Goal: Transaction & Acquisition: Purchase product/service

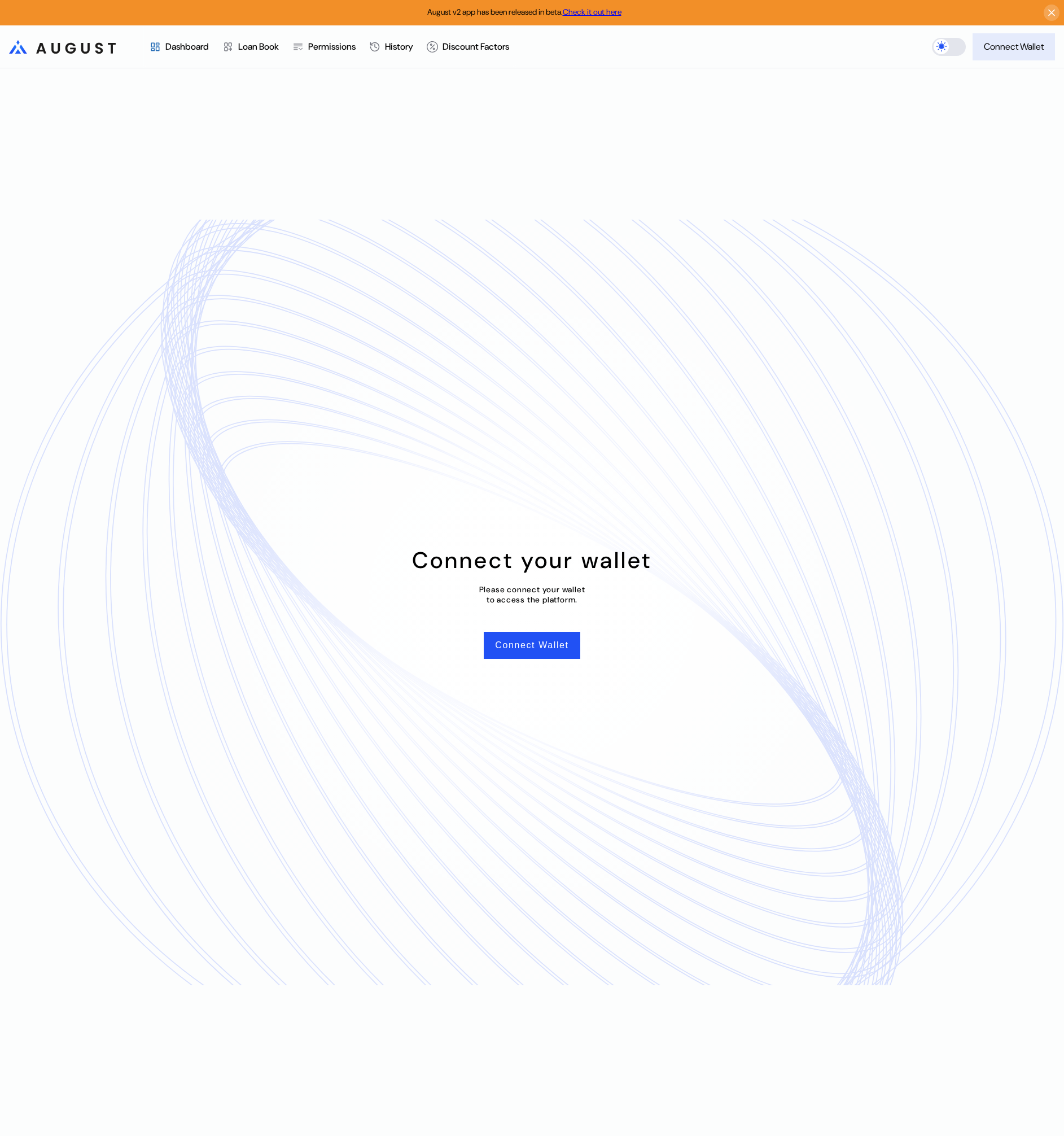
click at [984, 50] on div "Connect Wallet" at bounding box center [1013, 46] width 60 height 12
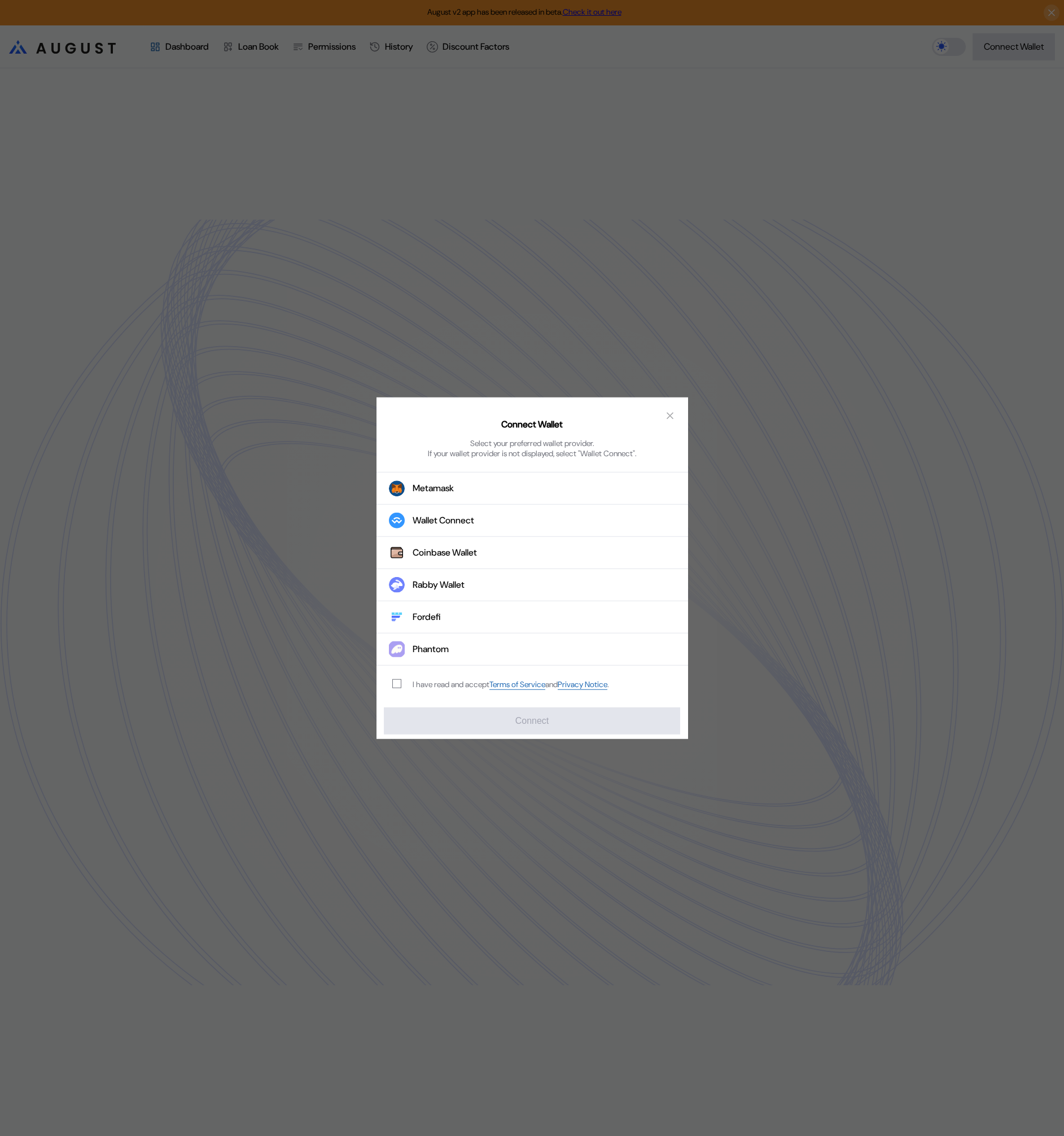
click at [418, 693] on div "I have read and accept Terms of Service and Privacy Notice ." at bounding box center [499, 684] width 244 height 37
click at [424, 688] on div "I have read and accept Terms of Service and Privacy Notice ." at bounding box center [510, 684] width 197 height 10
click at [392, 686] on label "modal" at bounding box center [396, 683] width 9 height 9
click at [464, 522] on div "Wallet Connect" at bounding box center [443, 520] width 62 height 12
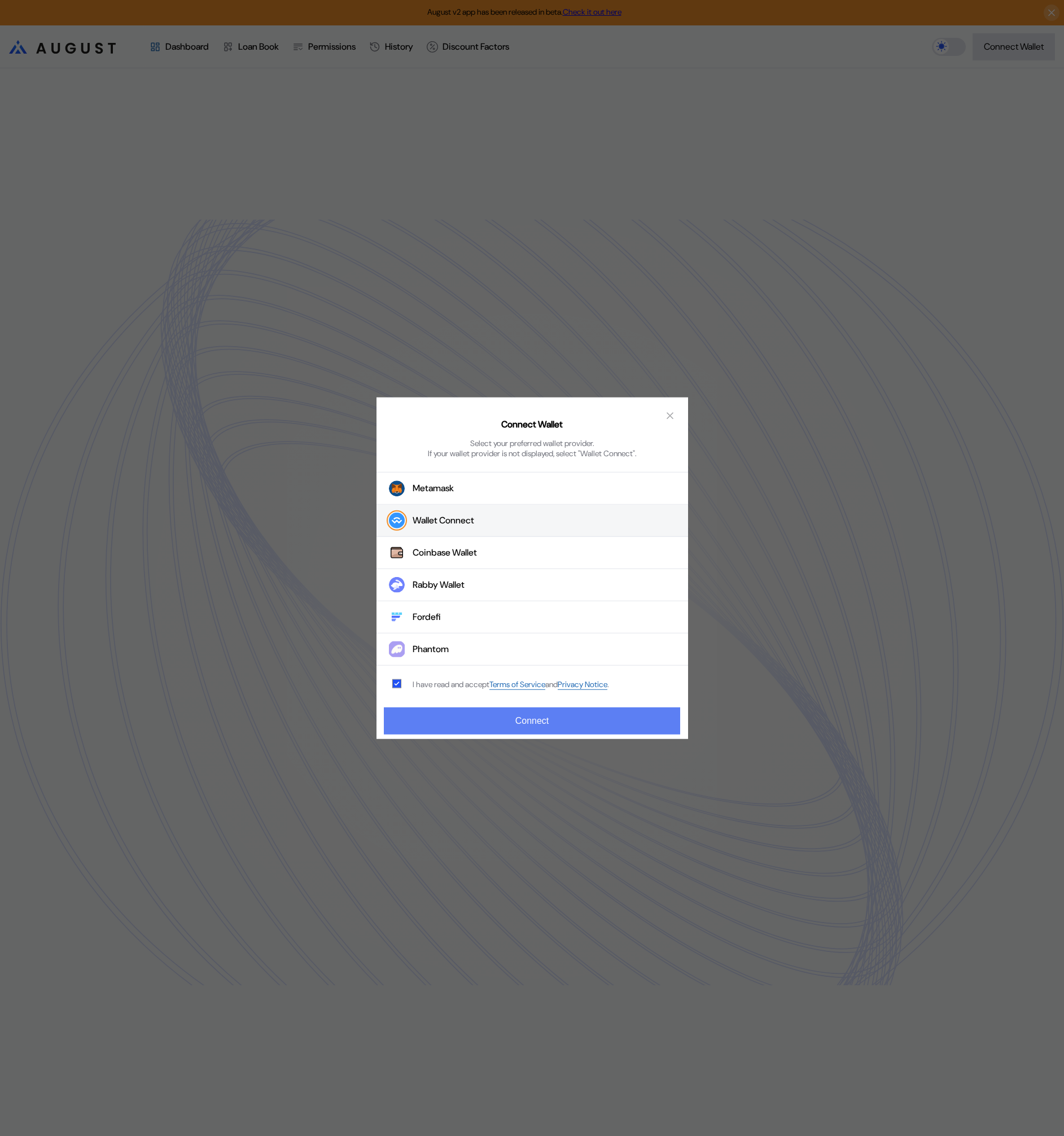
click at [537, 727] on button "Connect" at bounding box center [532, 720] width 296 height 27
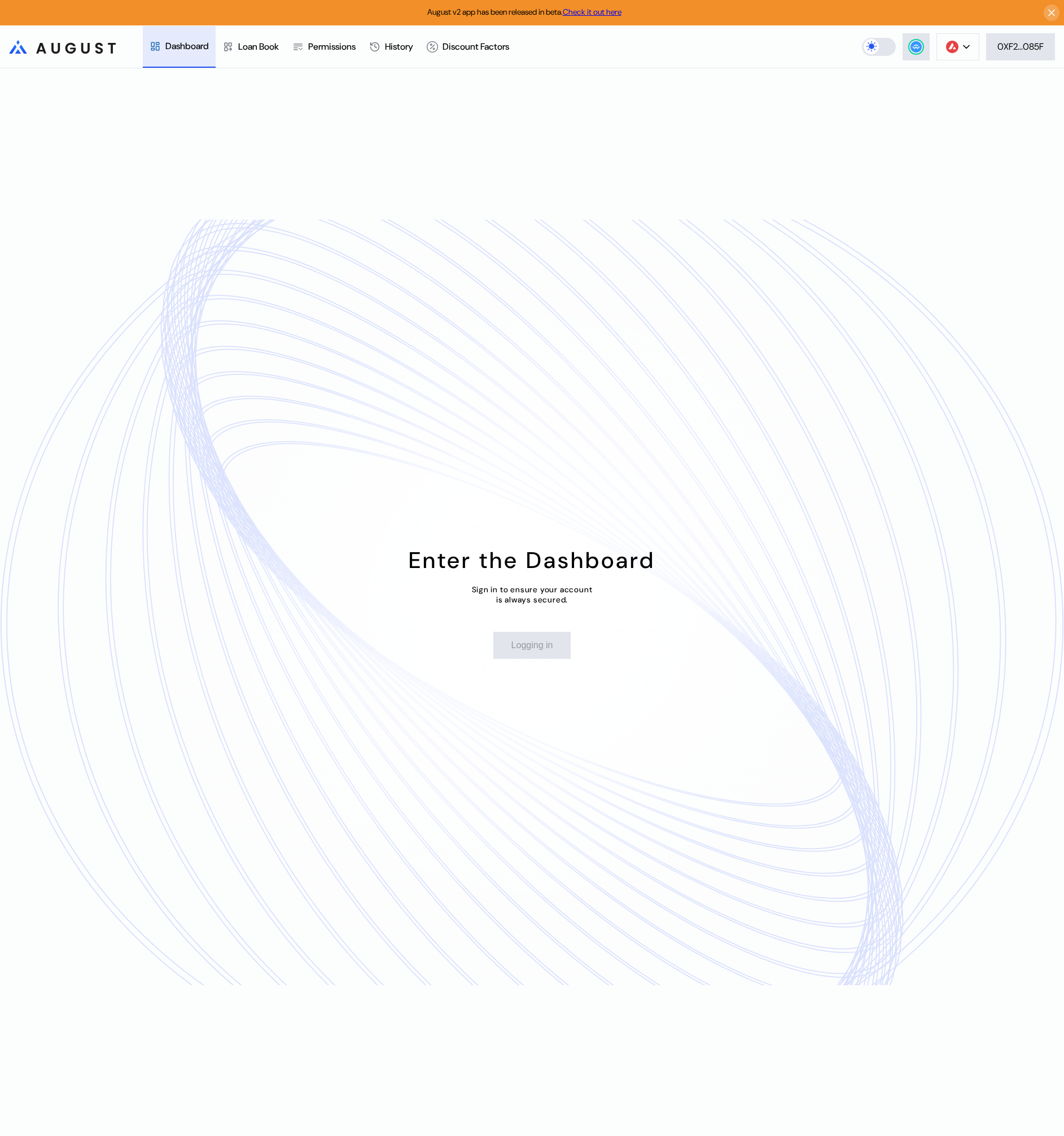
click at [978, 43] on div "Avalanche Ethereum Arbitrum One Polygon Base BNB Smart Chain Scroll Linea OP Ma…" at bounding box center [963, 47] width 202 height 27
click at [972, 45] on button at bounding box center [958, 47] width 43 height 27
click at [946, 134] on button "Arbitrum One" at bounding box center [922, 133] width 113 height 27
click at [866, 214] on div "Enter the Dashboard Sign in to ensure your account is always secured. Logging in" at bounding box center [532, 602] width 1064 height 1068
drag, startPoint x: 866, startPoint y: 113, endPoint x: 906, endPoint y: 93, distance: 44.7
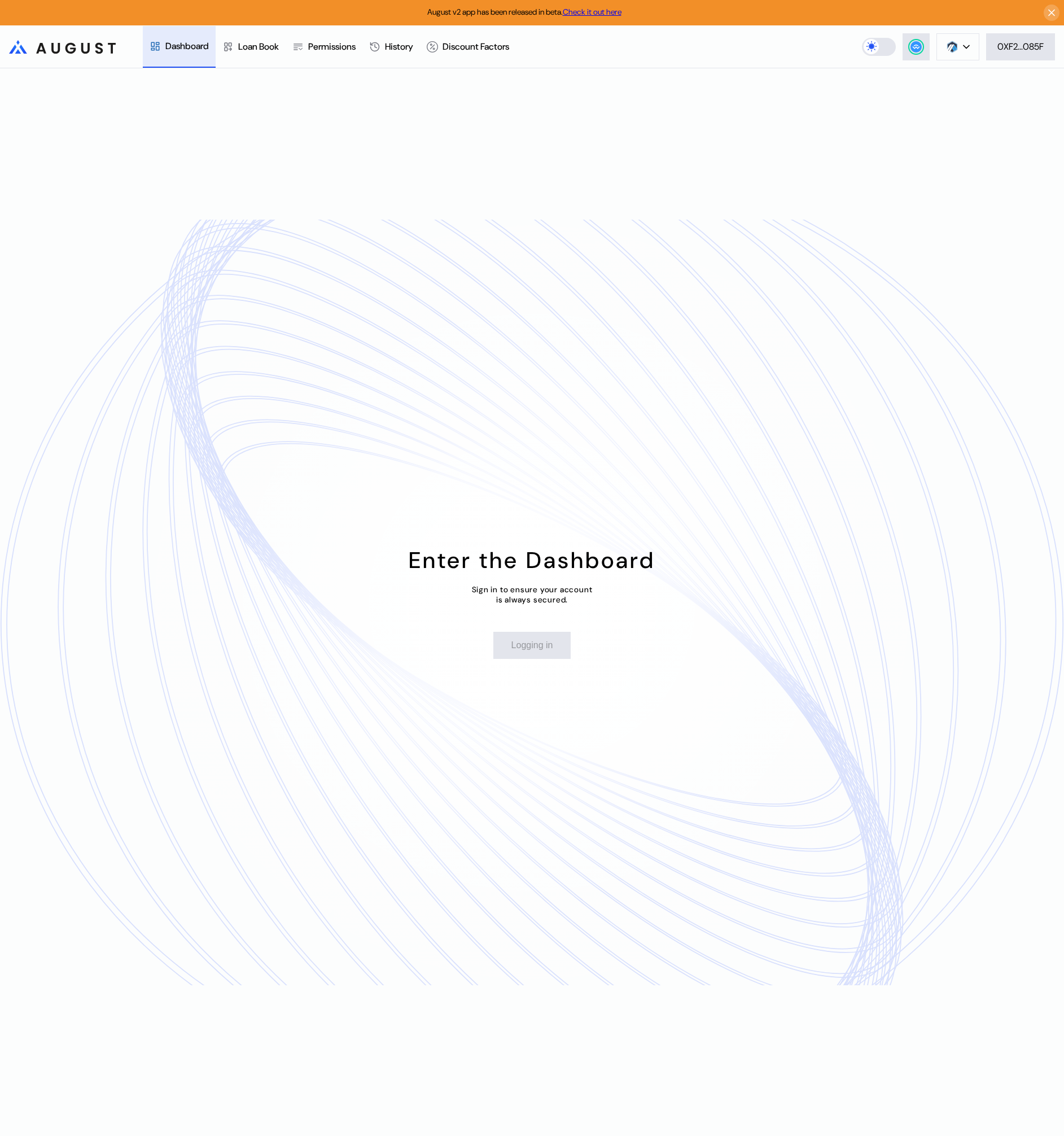
click at [867, 113] on div "Enter the Dashboard Sign in to ensure your account is always secured. Logging in" at bounding box center [532, 602] width 1064 height 1068
click at [261, 54] on div "Loan Book" at bounding box center [251, 47] width 70 height 42
click at [190, 44] on div "Dashboard" at bounding box center [187, 46] width 44 height 12
click at [946, 54] on button at bounding box center [958, 47] width 43 height 27
click at [946, 87] on button "Avalanche" at bounding box center [922, 79] width 113 height 27
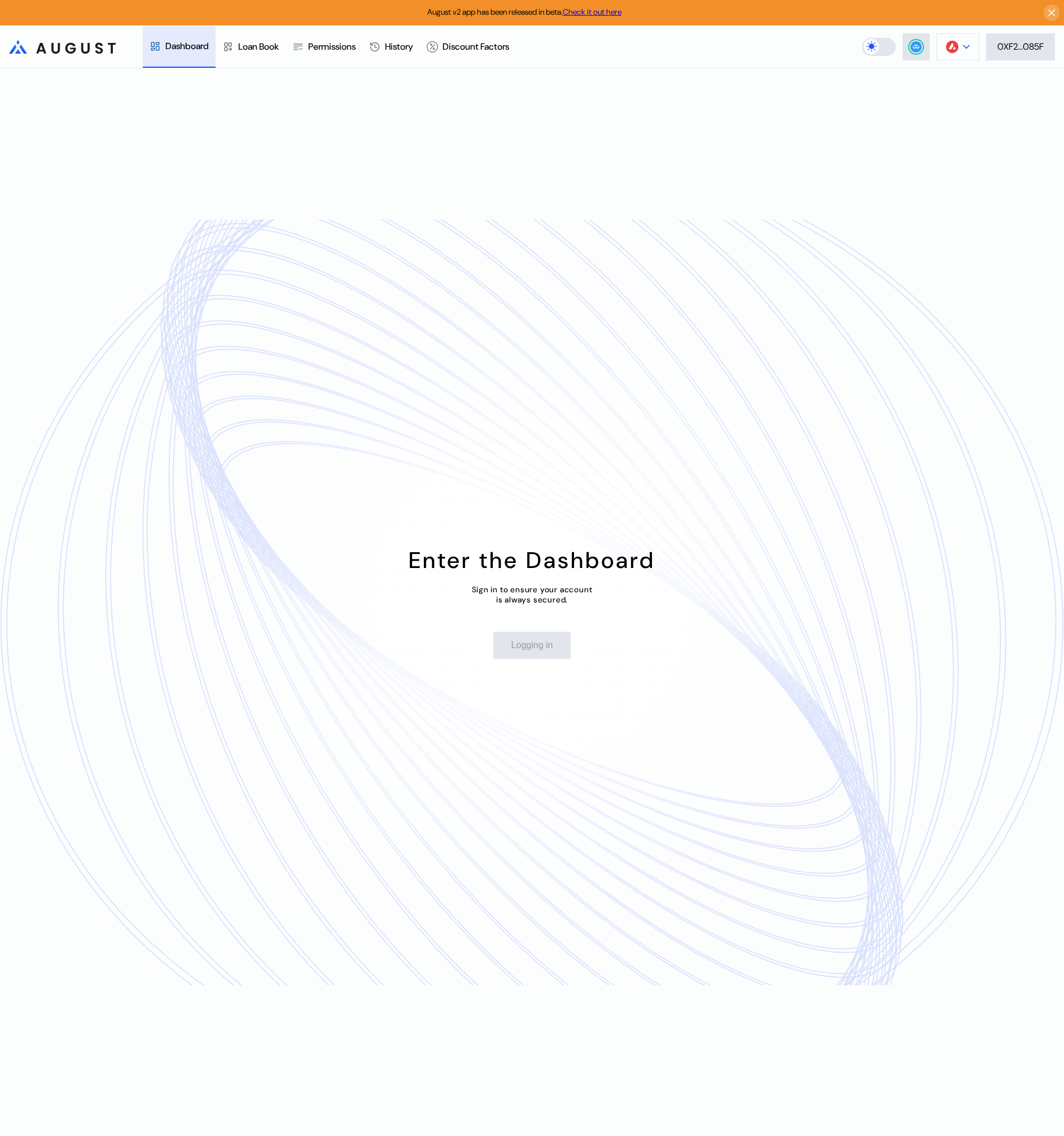
click at [959, 45] on button at bounding box center [958, 47] width 43 height 27
click at [933, 135] on button "Arbitrum One" at bounding box center [922, 133] width 113 height 27
click at [586, 570] on div "Enter the Dashboard" at bounding box center [532, 560] width 247 height 30
drag, startPoint x: 586, startPoint y: 570, endPoint x: 584, endPoint y: 603, distance: 33.1
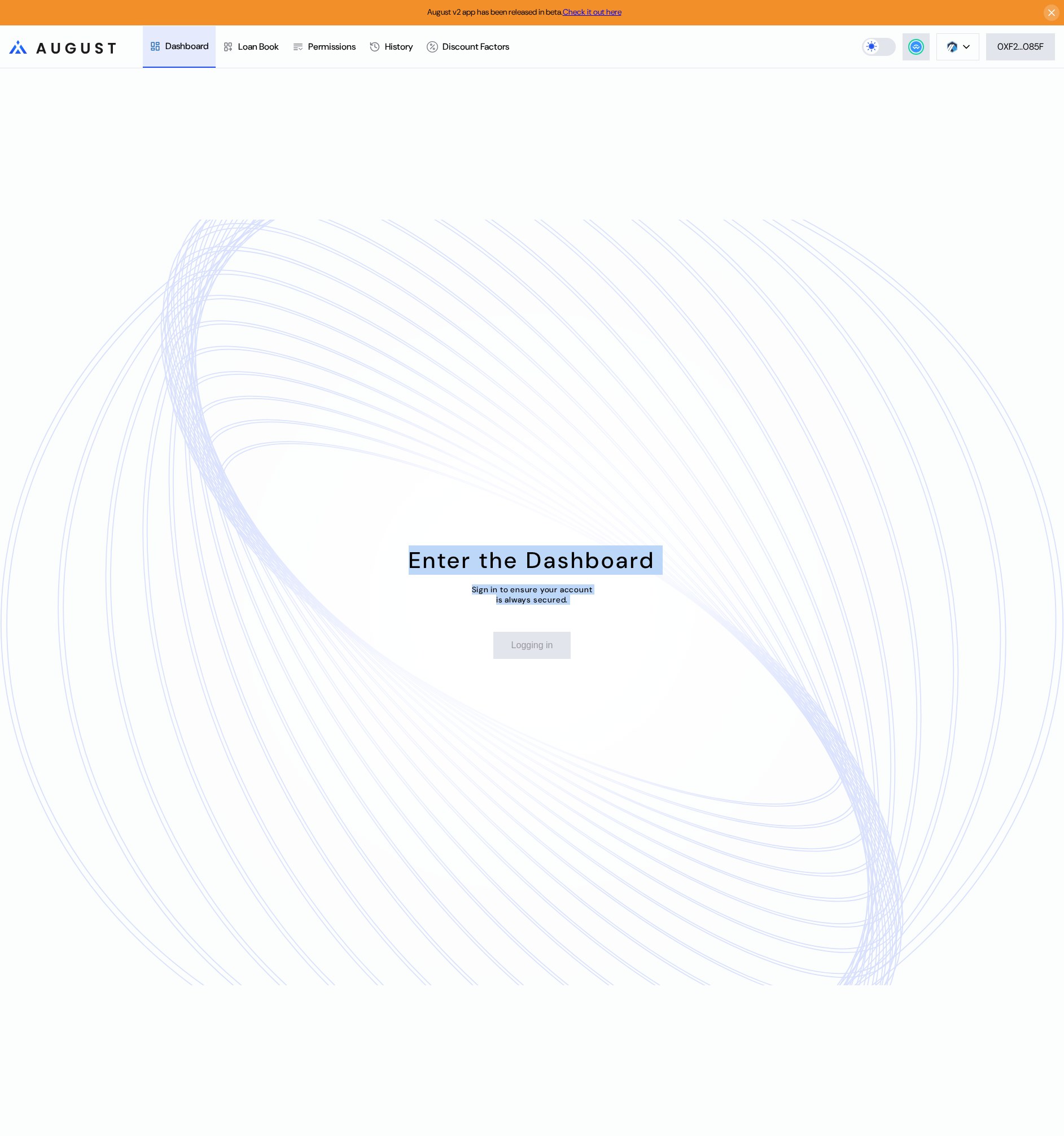
click at [584, 603] on div "Enter the Dashboard Sign in to ensure your account is always secured. Logging in" at bounding box center [532, 602] width 1064 height 1068
click at [583, 603] on div "Sign in to ensure your account is always secured." at bounding box center [532, 595] width 121 height 20
click at [555, 484] on div "Enter the Dashboard Sign in to ensure your account is always secured. Logging in" at bounding box center [532, 602] width 1064 height 1068
click at [249, 45] on div "Loan Book" at bounding box center [258, 46] width 41 height 12
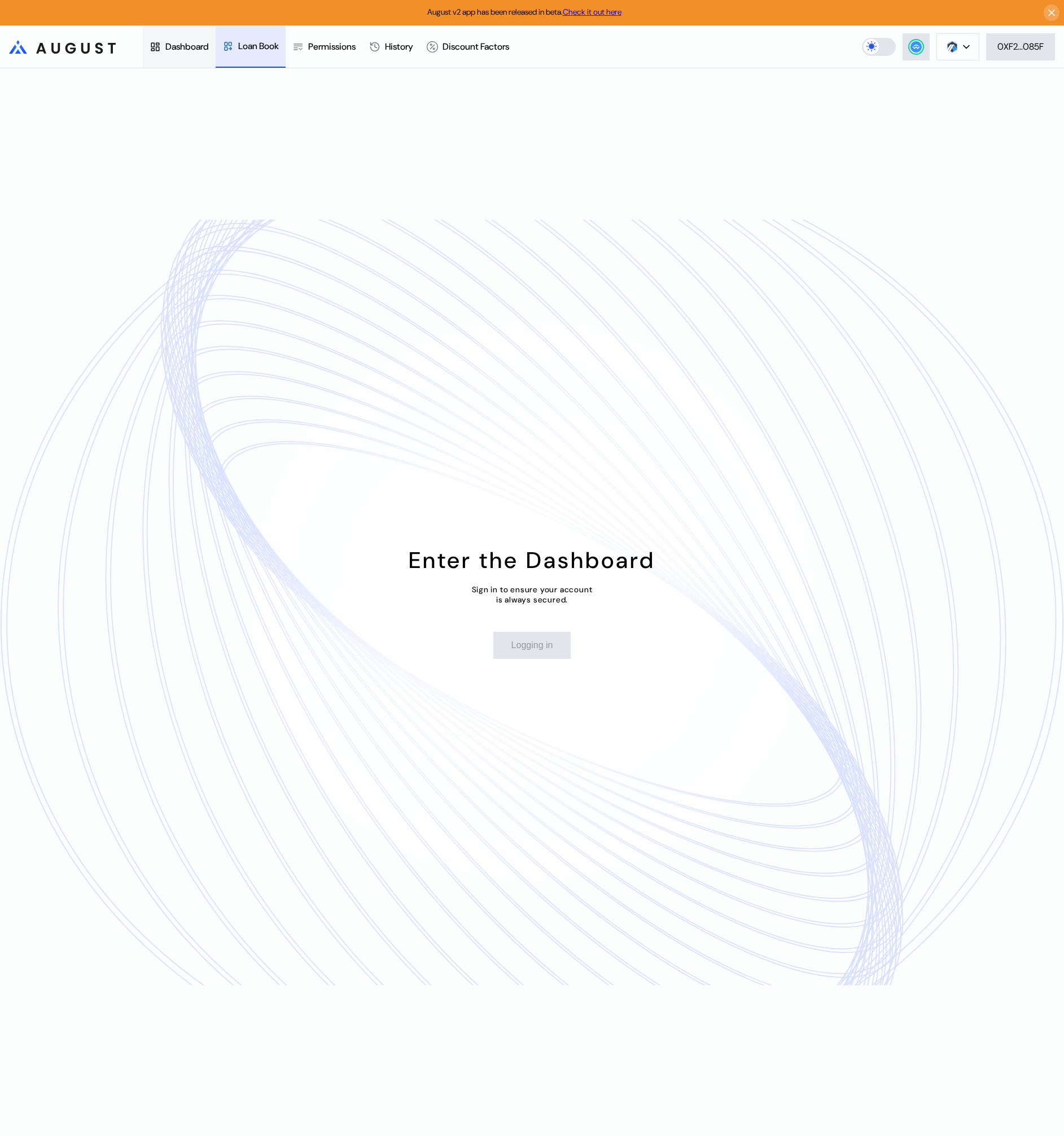
click at [181, 42] on div "Dashboard" at bounding box center [187, 46] width 44 height 12
click at [940, 49] on button at bounding box center [958, 47] width 43 height 27
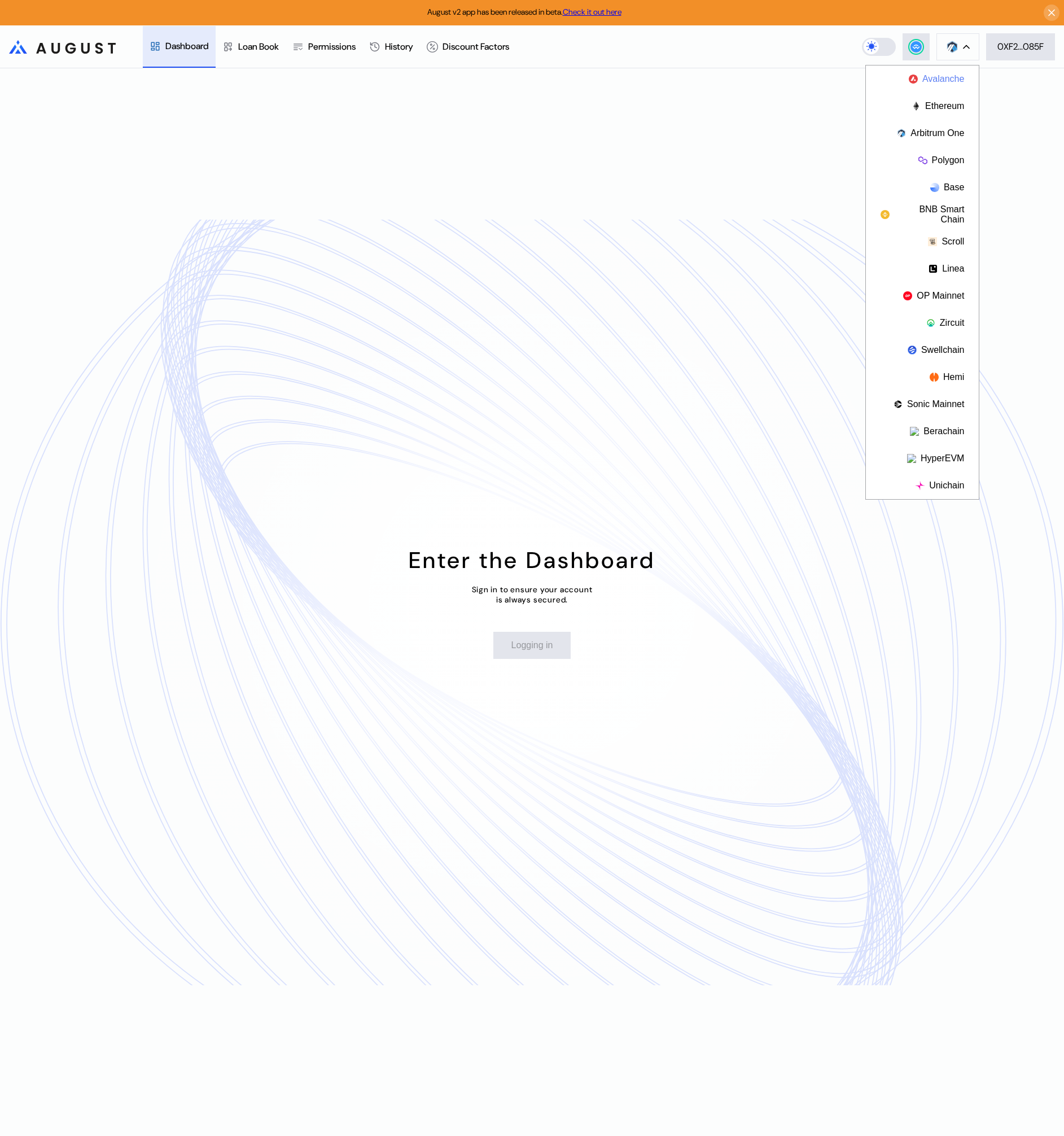
click at [936, 76] on button "Avalanche" at bounding box center [922, 79] width 113 height 27
click at [681, 247] on div "Enter the Dashboard Sign in to ensure your account is always secured. Logging in" at bounding box center [532, 602] width 1064 height 1068
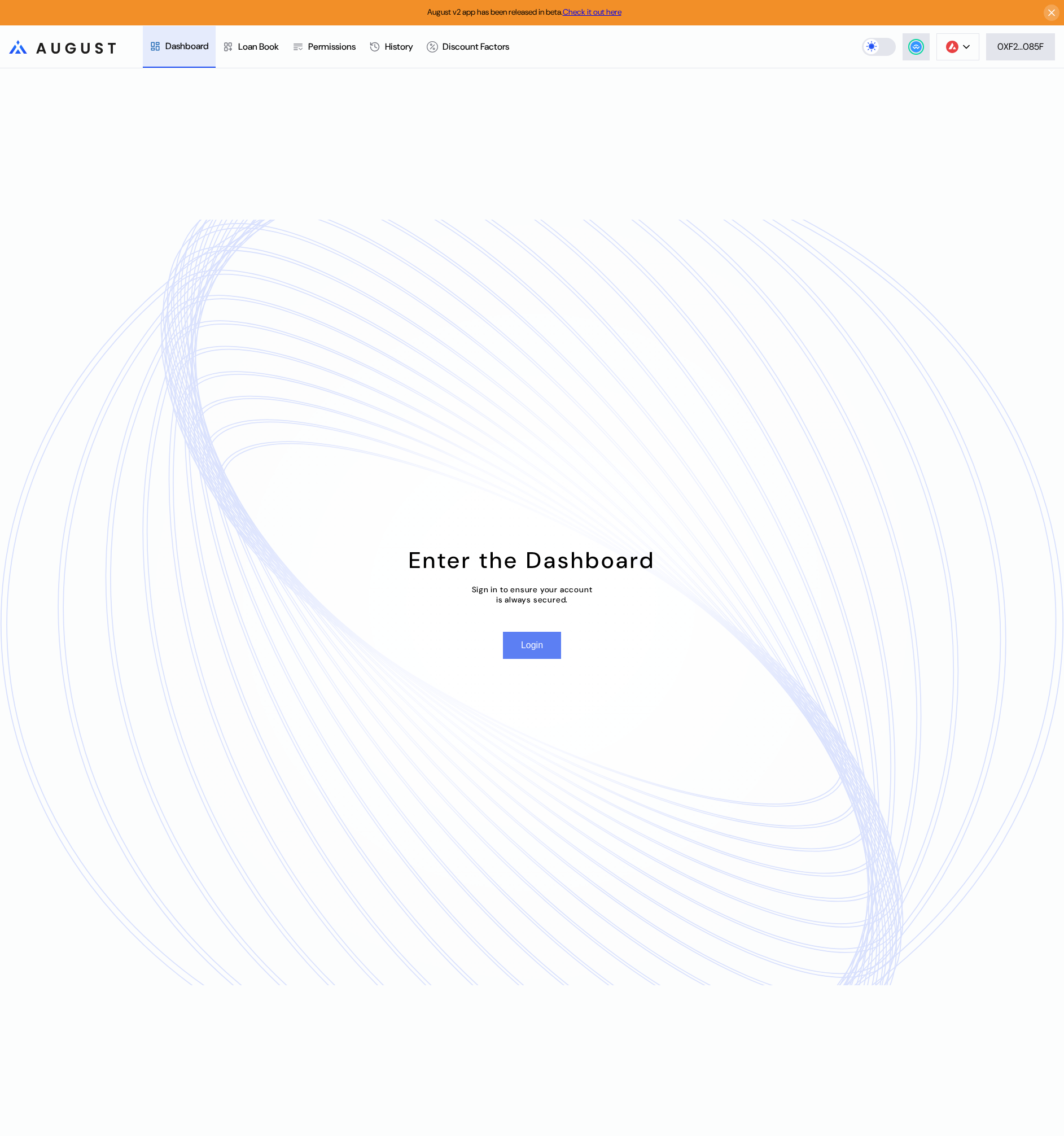
click at [523, 652] on button "Login" at bounding box center [532, 646] width 58 height 27
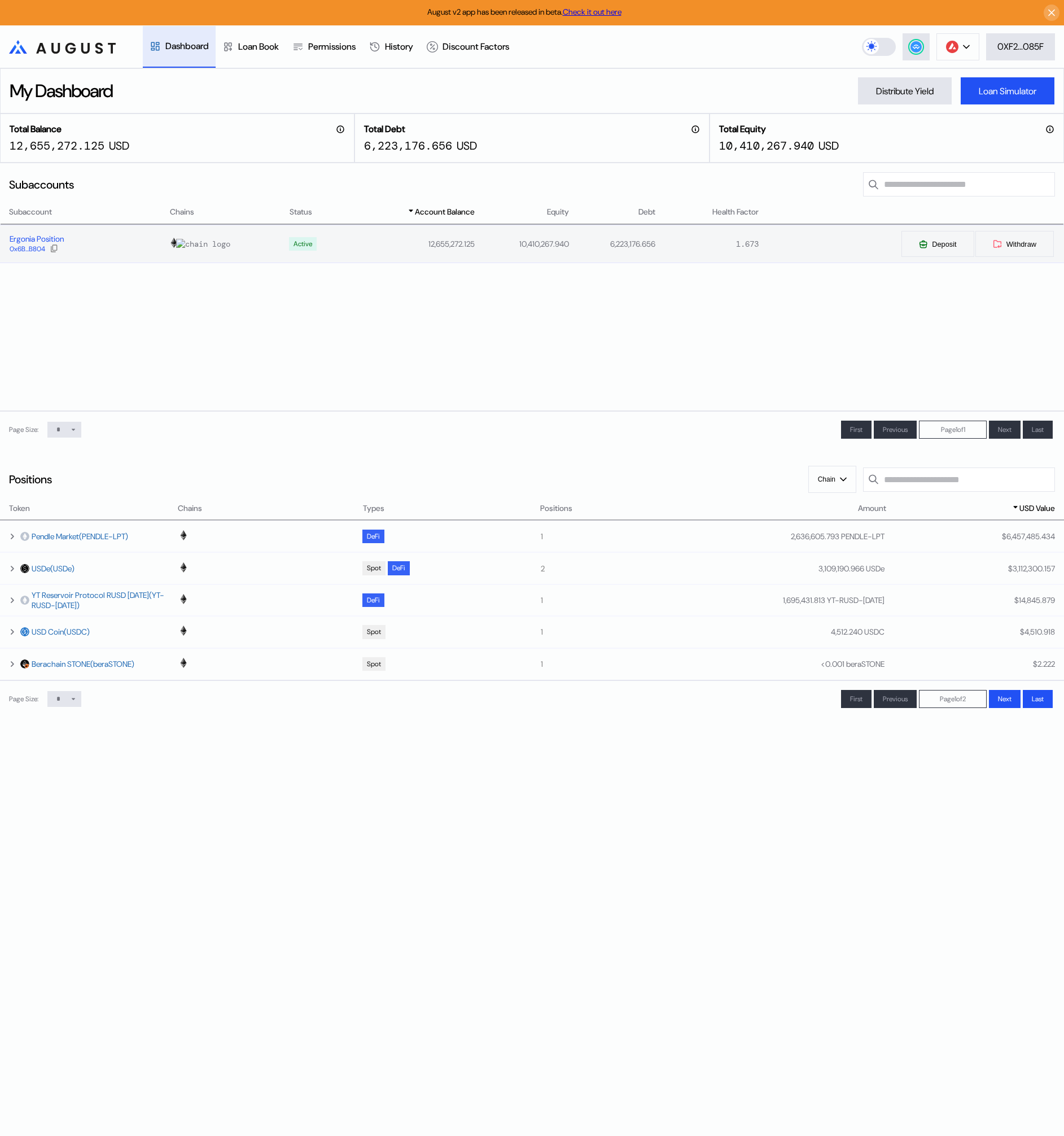
click at [36, 241] on div "Ergonia Position" at bounding box center [37, 239] width 54 height 10
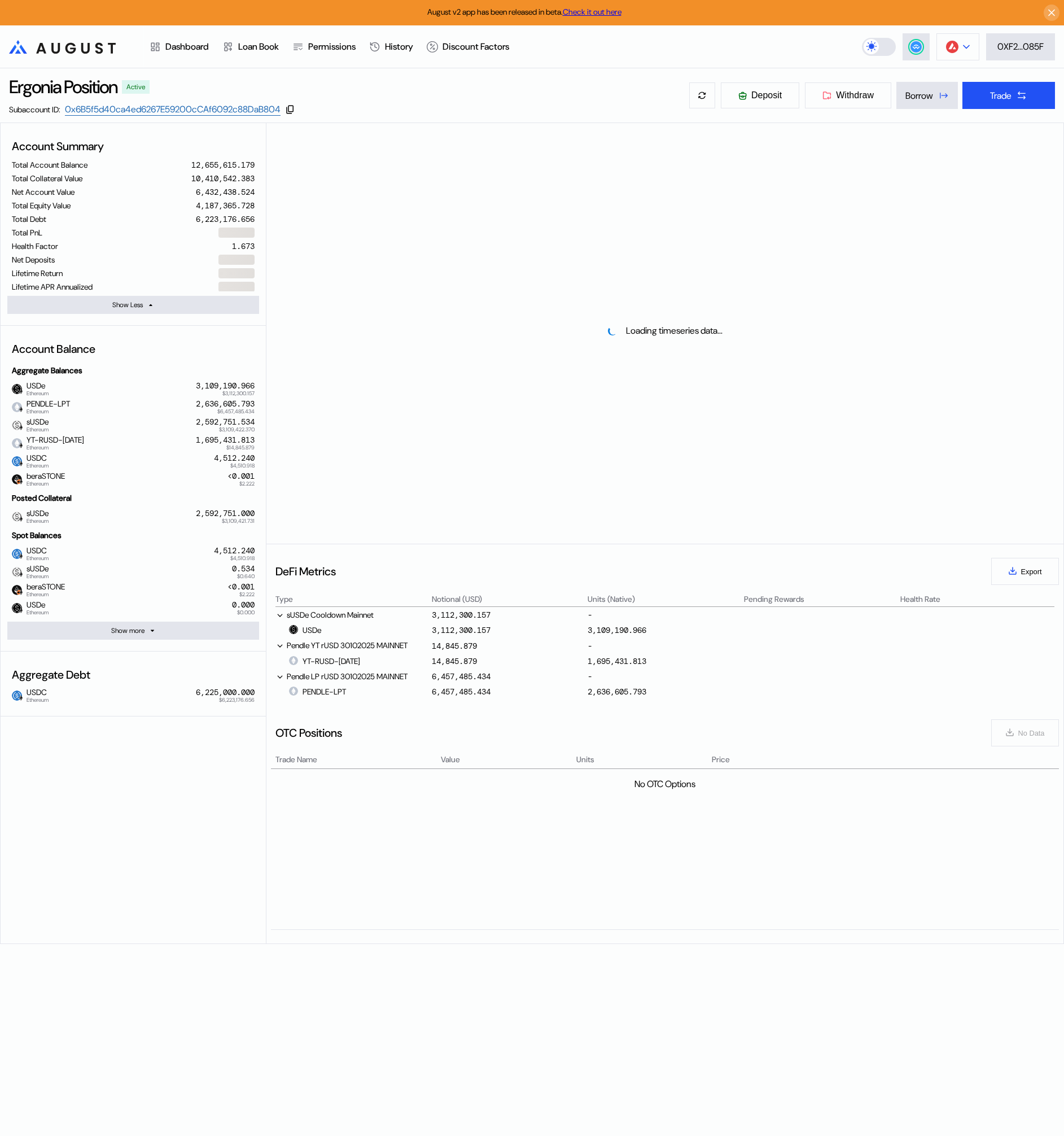
click at [958, 44] on button at bounding box center [958, 47] width 43 height 27
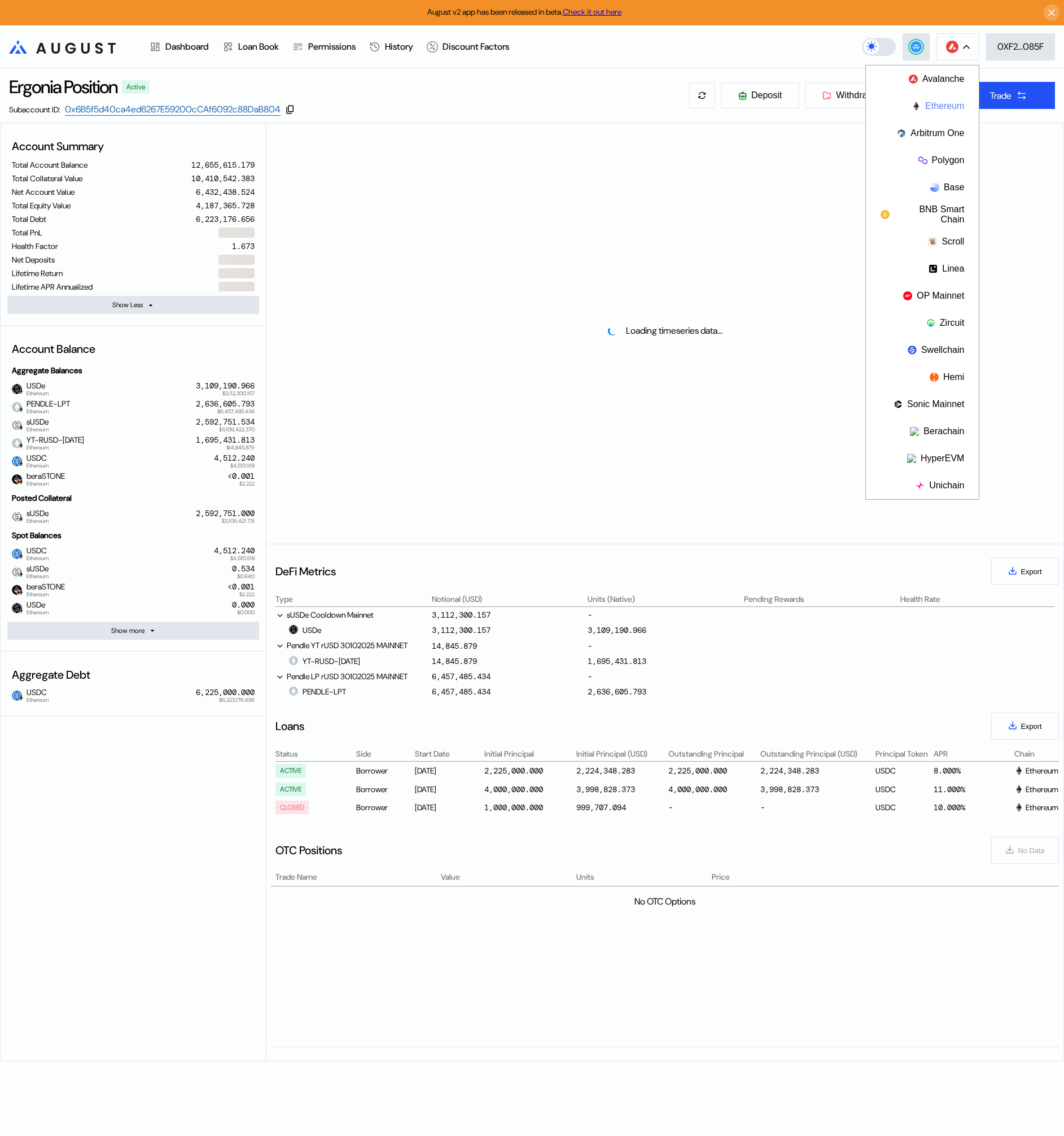
select select "*"
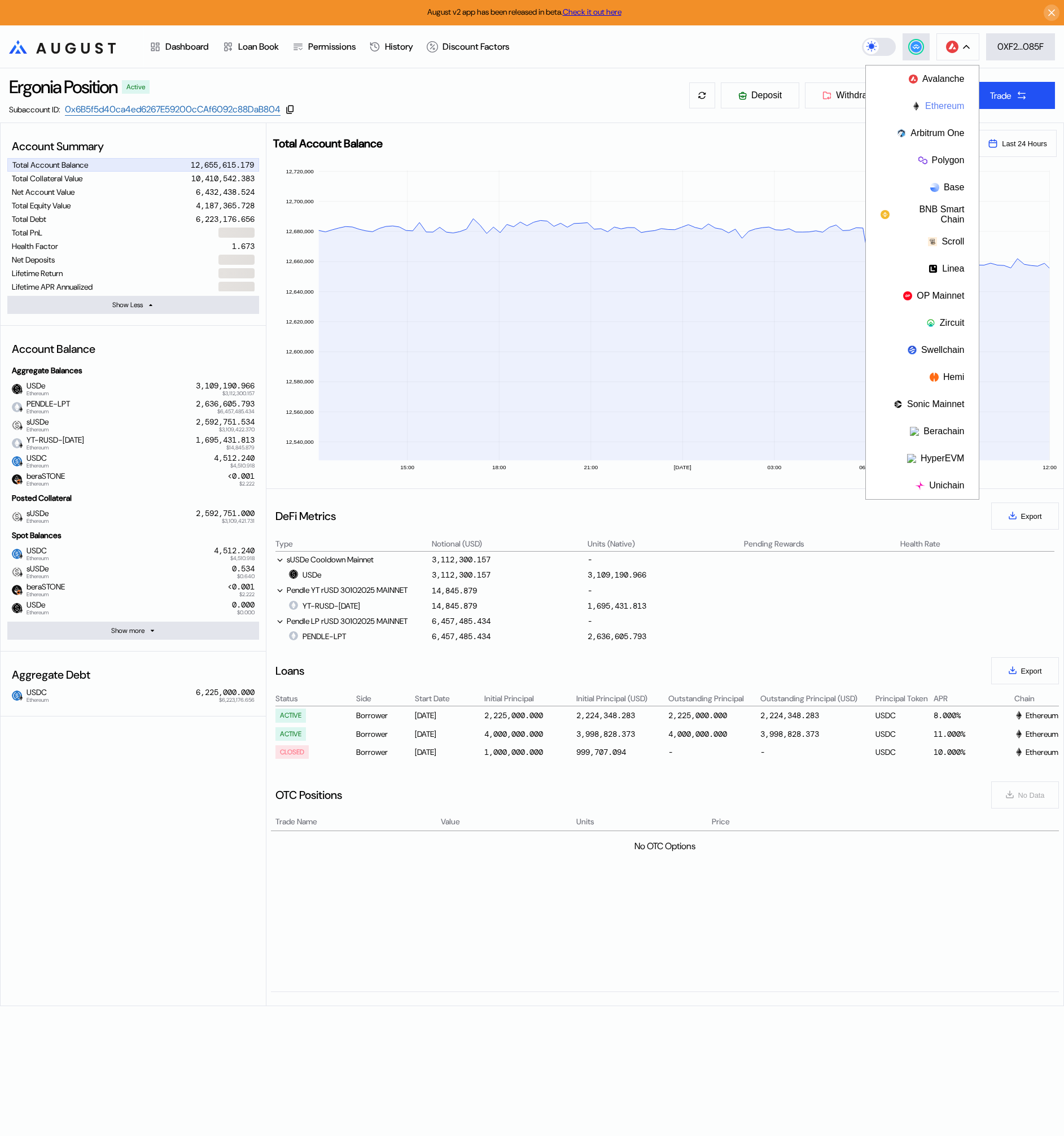
click at [954, 110] on button "Ethereum" at bounding box center [922, 106] width 113 height 27
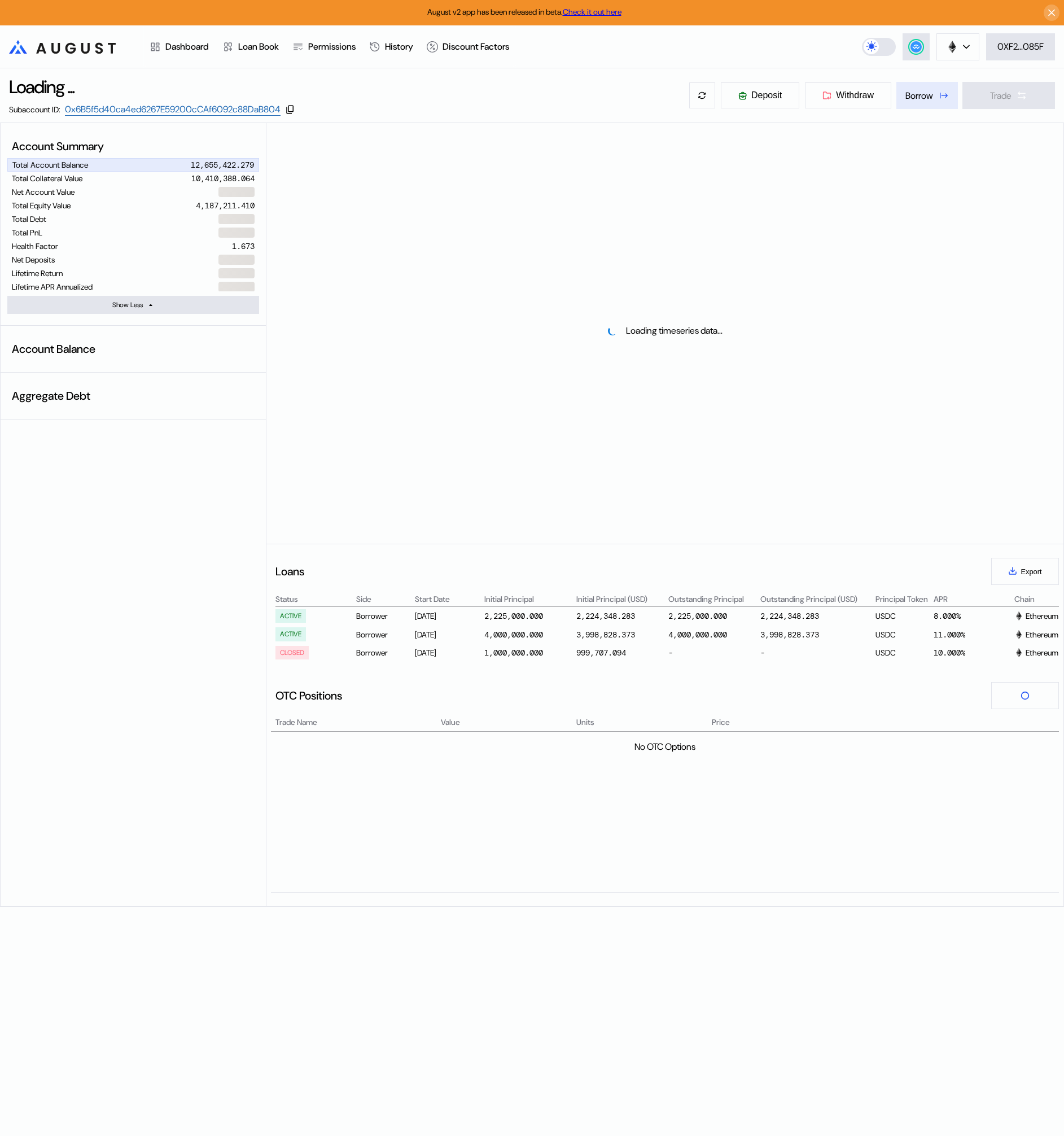
select select "*"
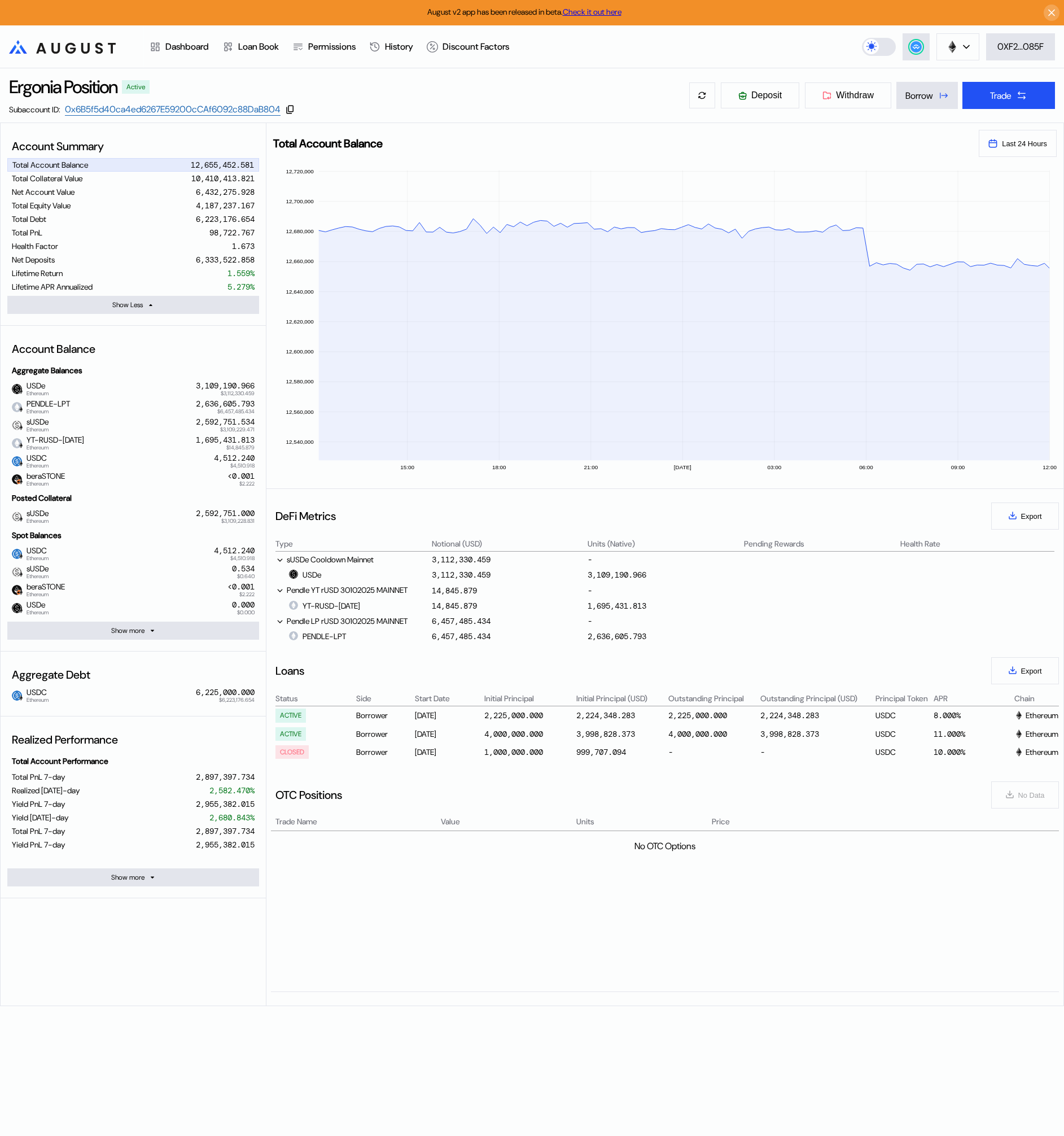
scroll to position [0, 543]
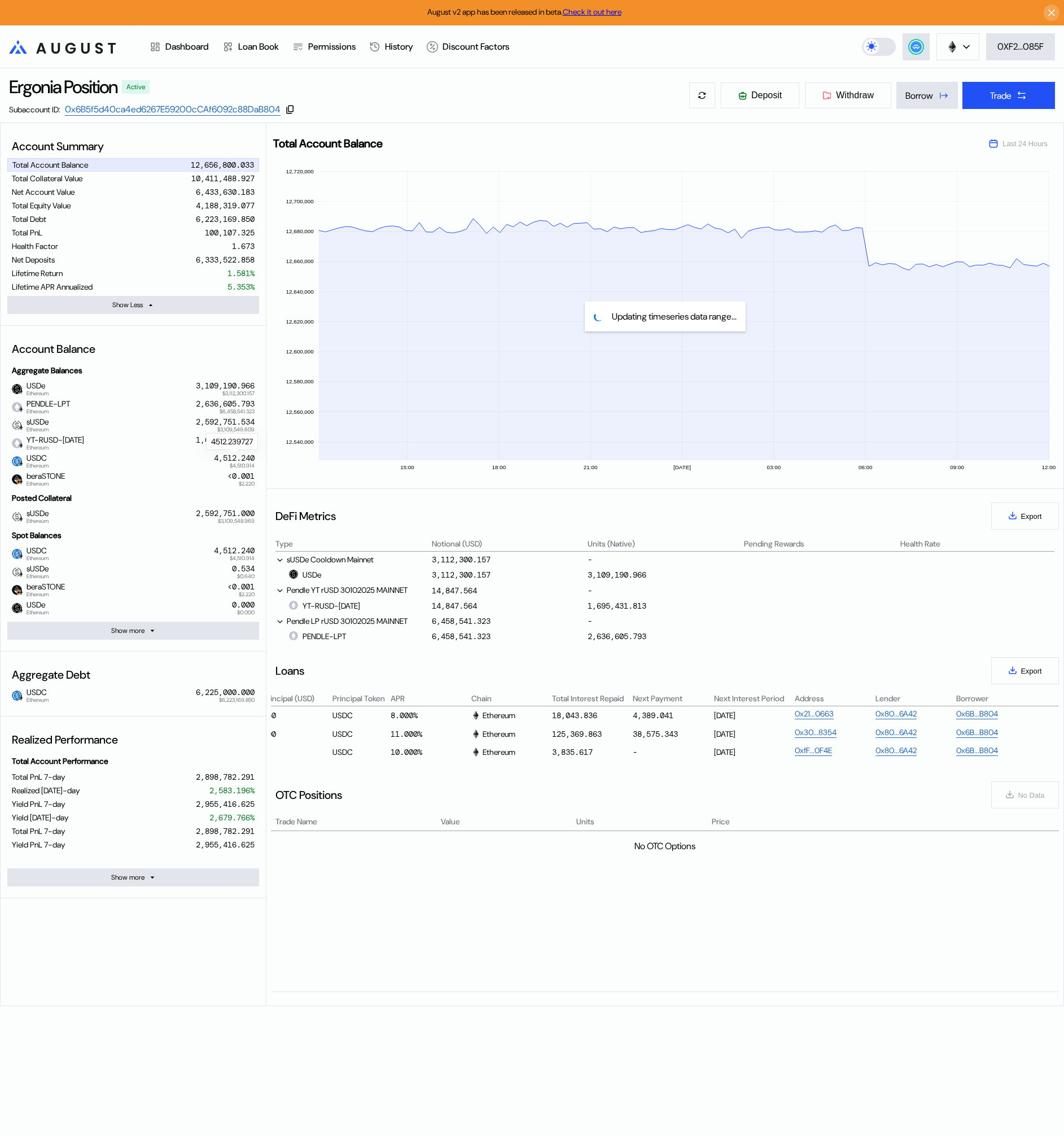
click at [214, 457] on div "4,512.240" at bounding box center [234, 458] width 41 height 10
click at [747, 99] on button "Deposit" at bounding box center [759, 96] width 80 height 27
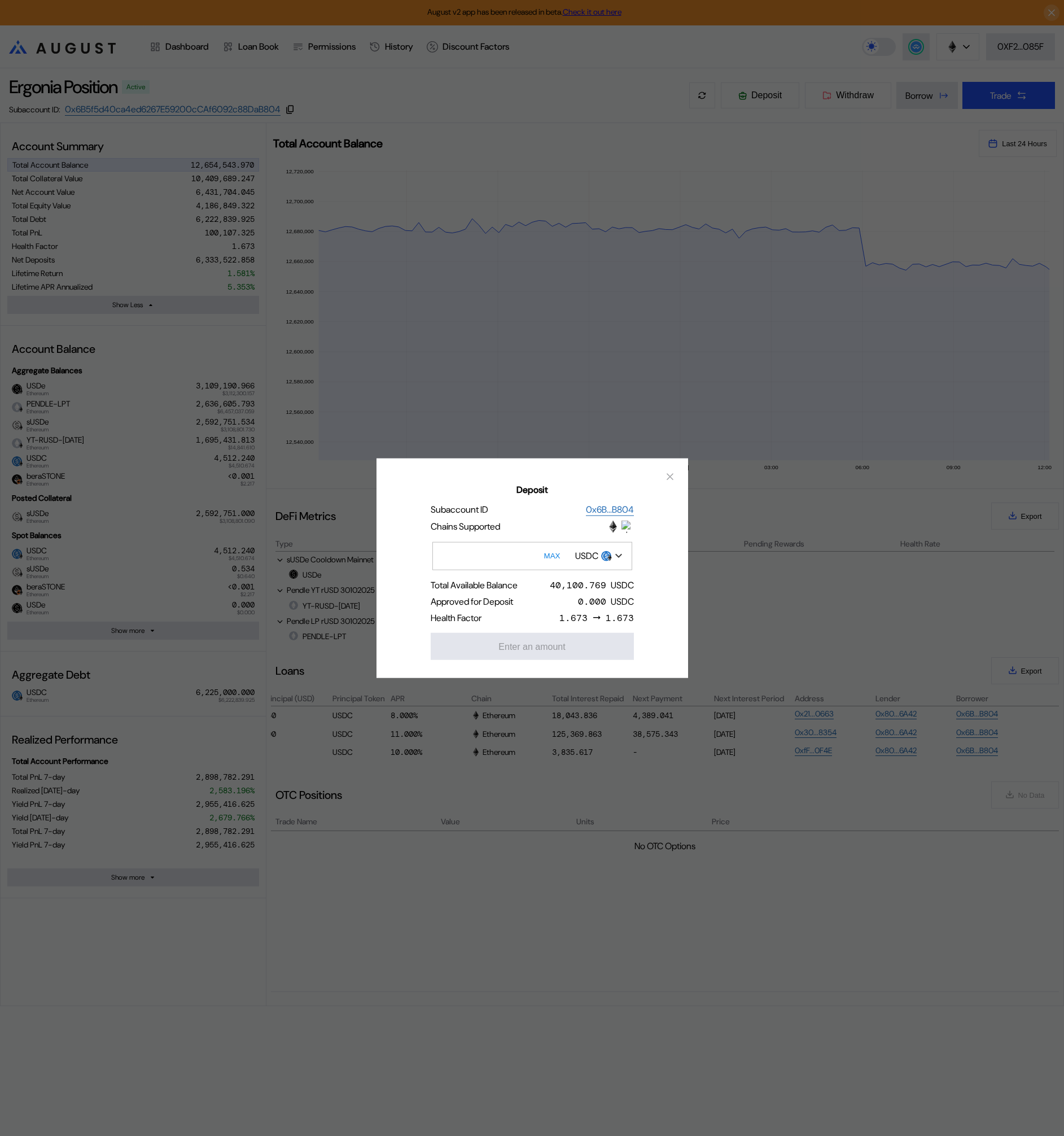
click at [510, 559] on input "Deposit" at bounding box center [532, 556] width 200 height 28
type input "*****"
click at [535, 580] on div "Total Available Balance 40,100.769 USDC" at bounding box center [533, 584] width 203 height 12
click at [560, 587] on div "40,100.769" at bounding box center [578, 584] width 57 height 12
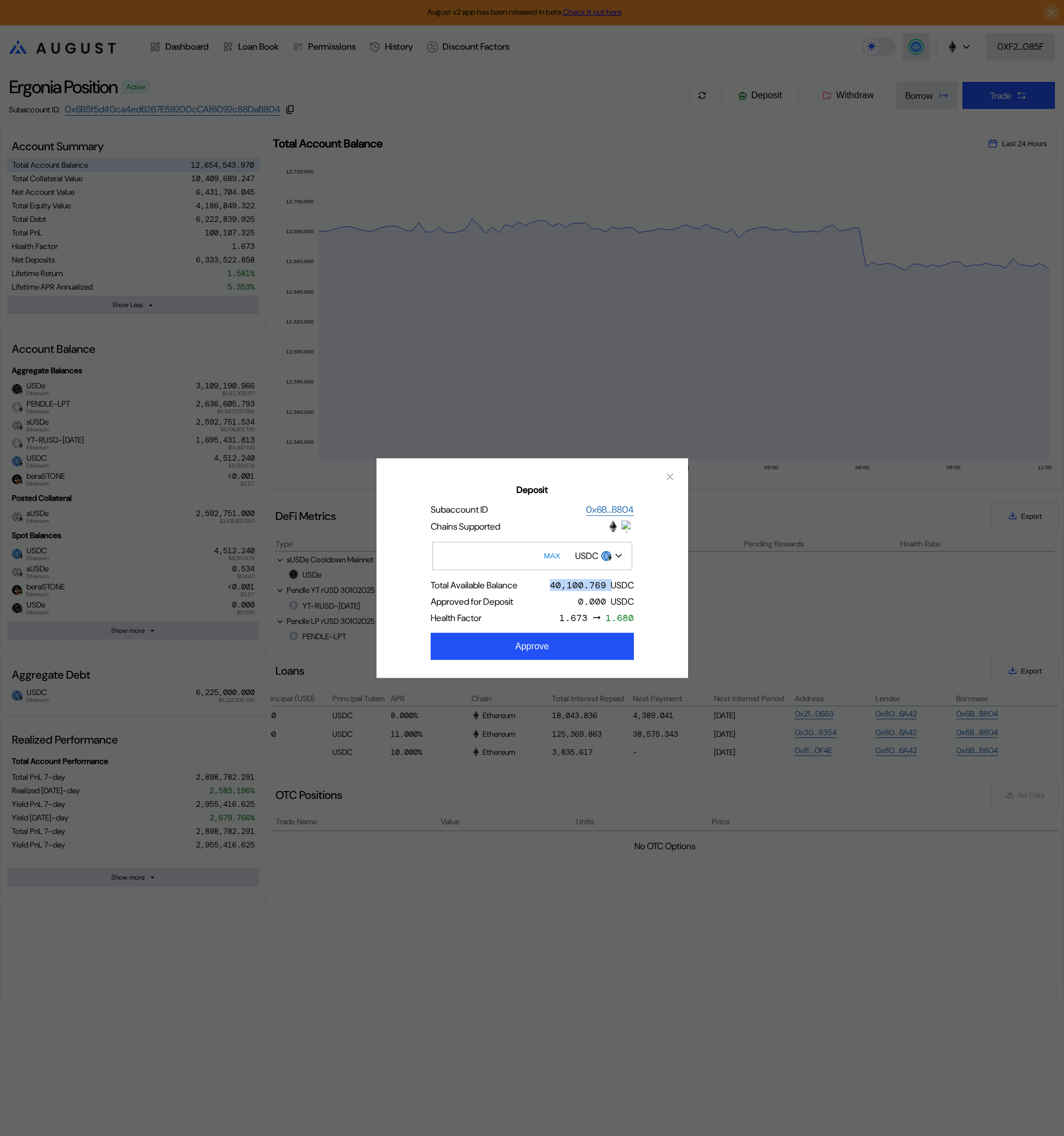
click at [560, 587] on div "40,100.769" at bounding box center [578, 584] width 57 height 12
click at [560, 586] on div "40,100.769" at bounding box center [578, 584] width 57 height 12
click at [573, 590] on div "40,100.769" at bounding box center [578, 584] width 57 height 12
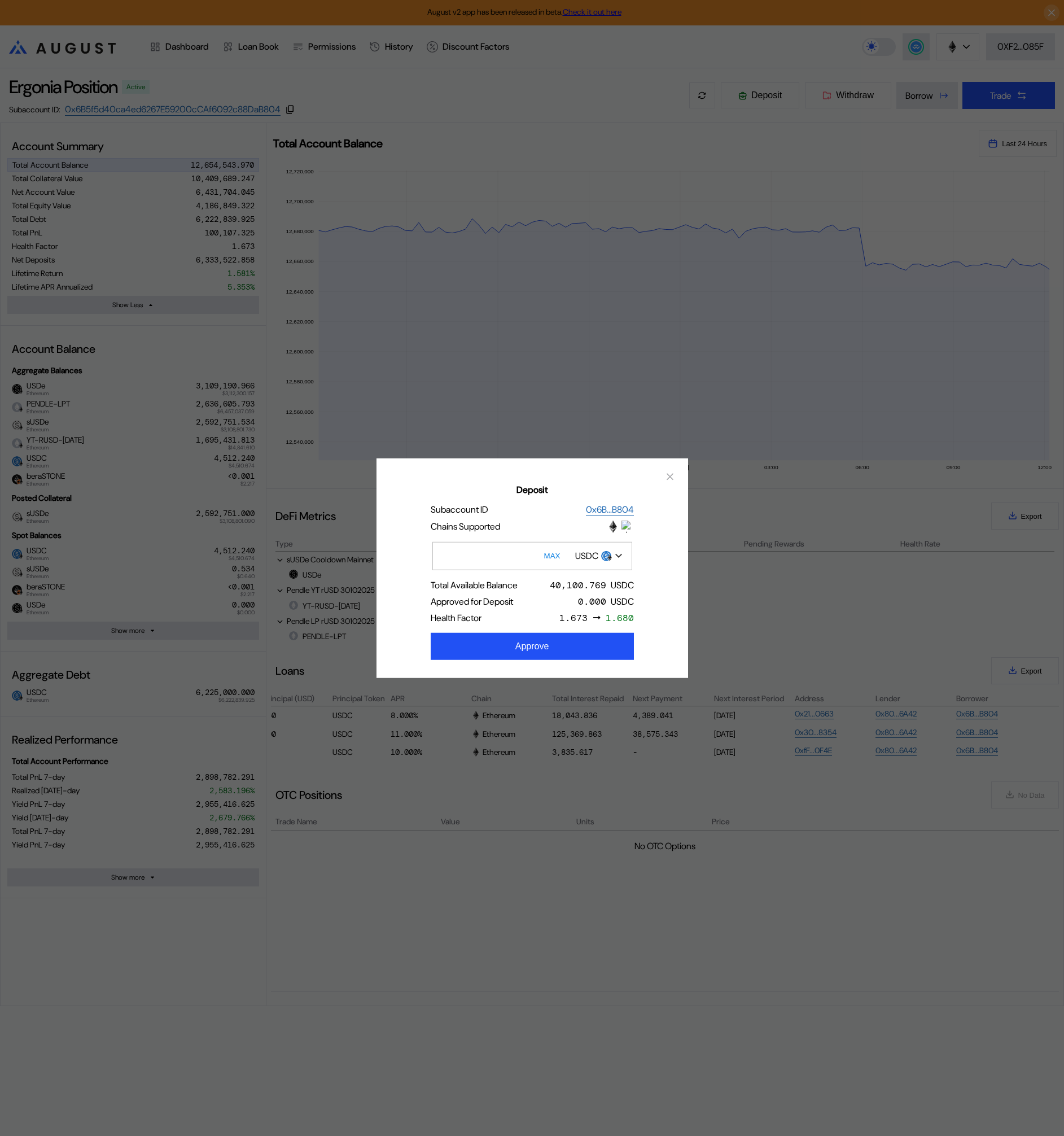
click at [574, 607] on div "Approved for Deposit 0.000 USDC" at bounding box center [533, 601] width 203 height 12
click at [583, 596] on div "0.000" at bounding box center [592, 601] width 28 height 12
click at [571, 585] on div "40,100.769" at bounding box center [578, 584] width 57 height 12
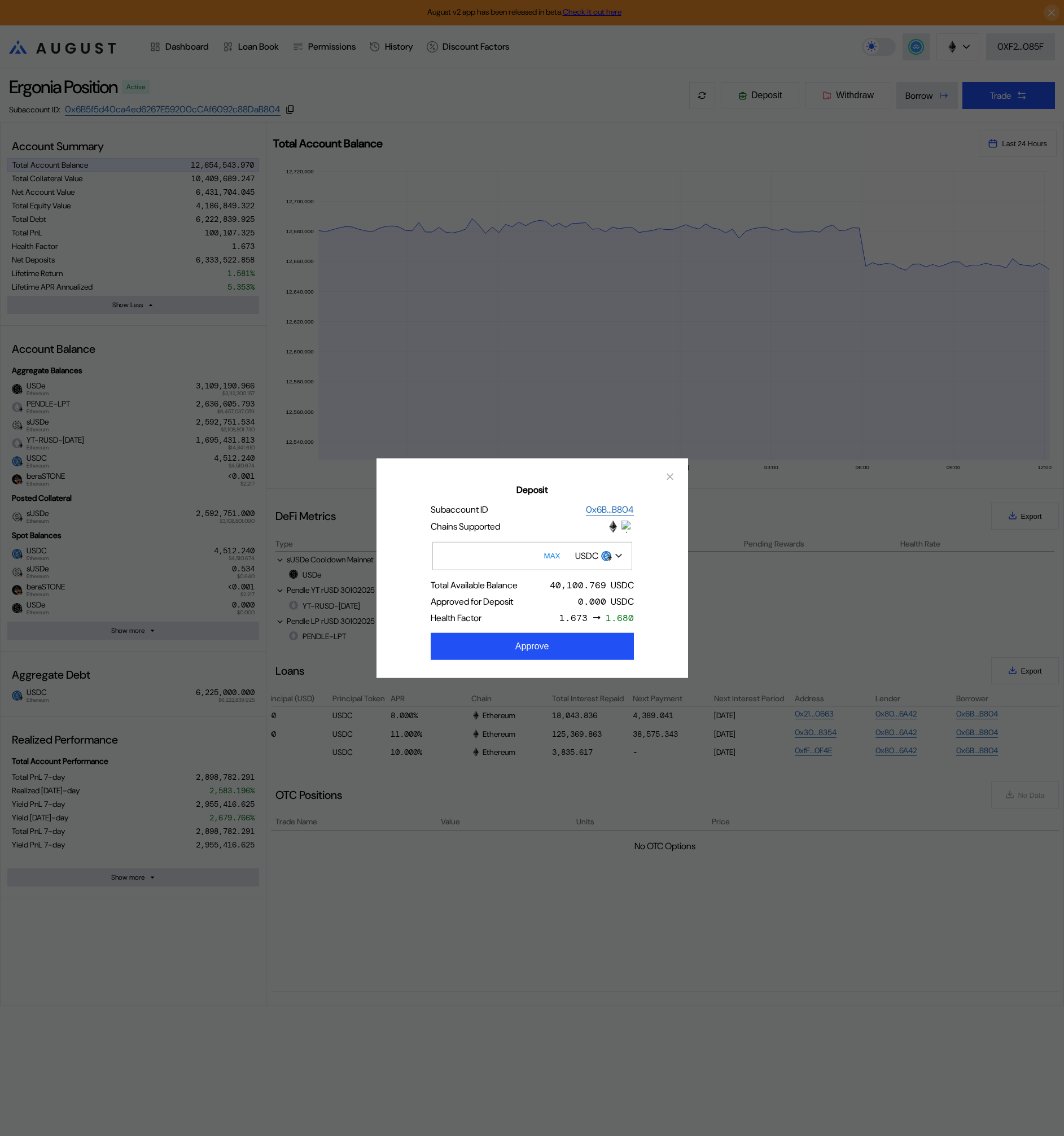
click at [550, 594] on div "Total Available Balance 40,100.769 USDC Approved for Deposit 0.000 USDC Health …" at bounding box center [532, 601] width 276 height 44
click at [566, 648] on button "Approve" at bounding box center [533, 646] width 203 height 27
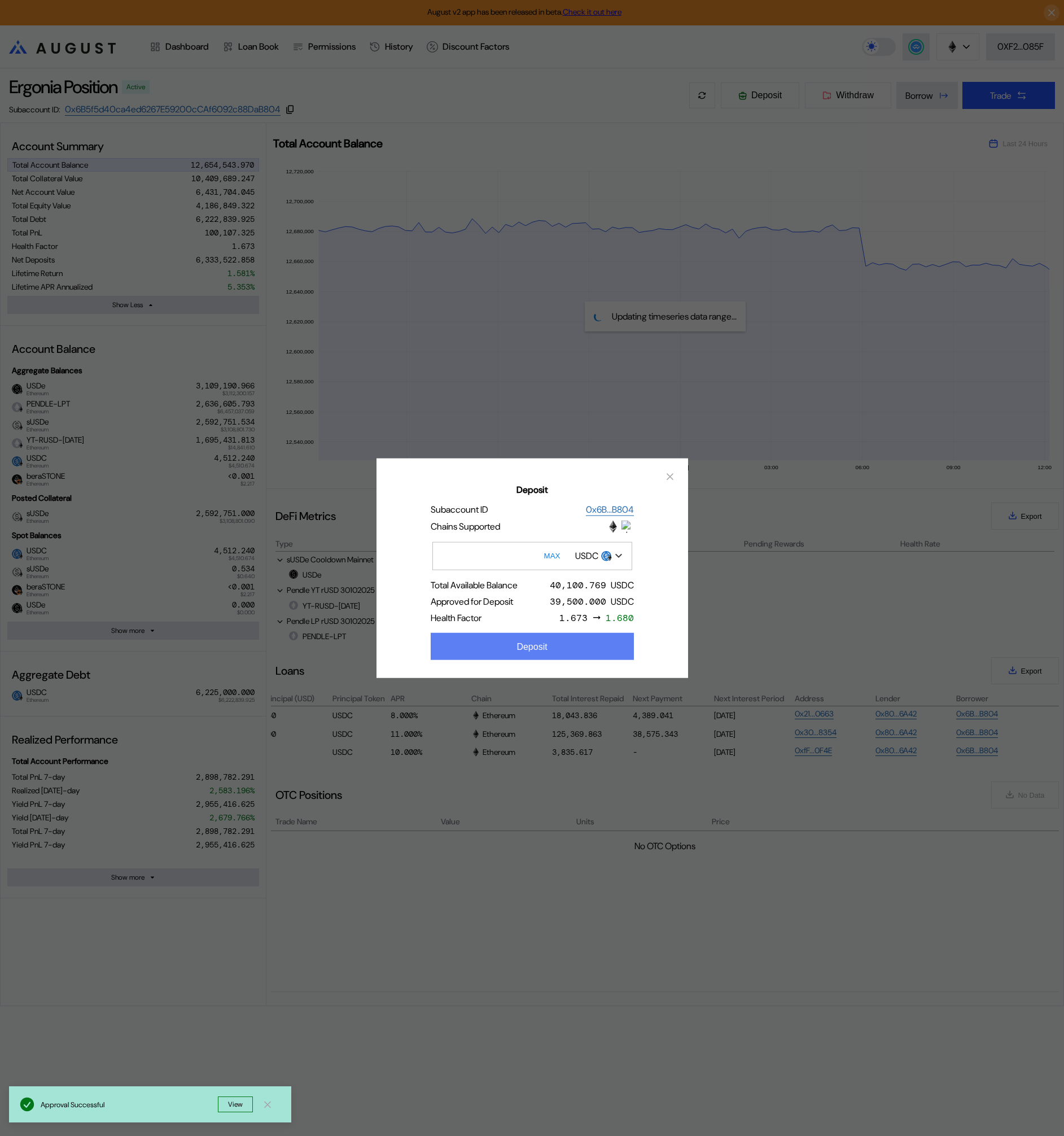
click at [534, 648] on div "Deposit" at bounding box center [531, 646] width 30 height 10
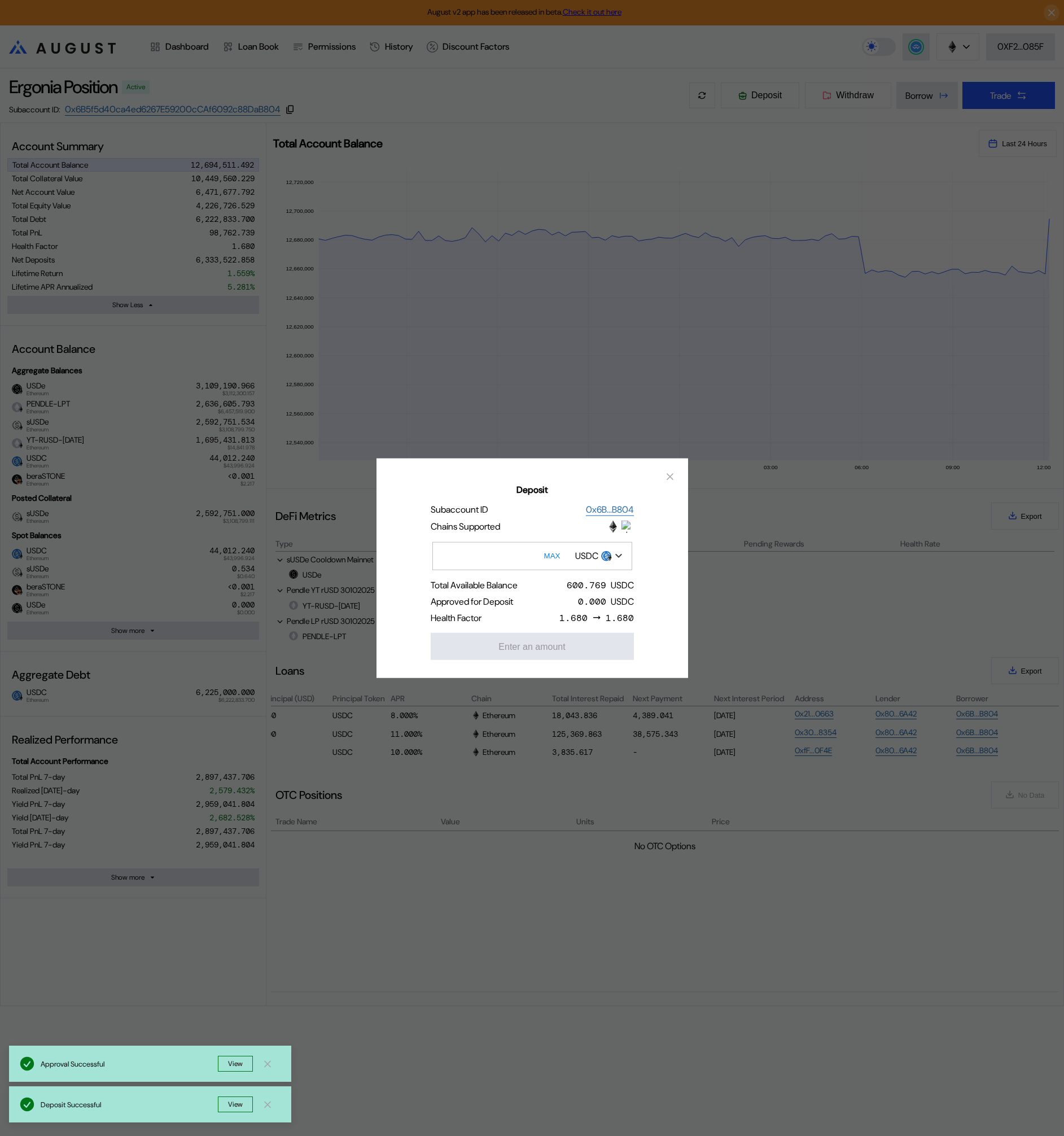
drag, startPoint x: 677, startPoint y: 475, endPoint x: 666, endPoint y: 484, distance: 14.2
click at [677, 475] on button "close modal" at bounding box center [669, 476] width 18 height 18
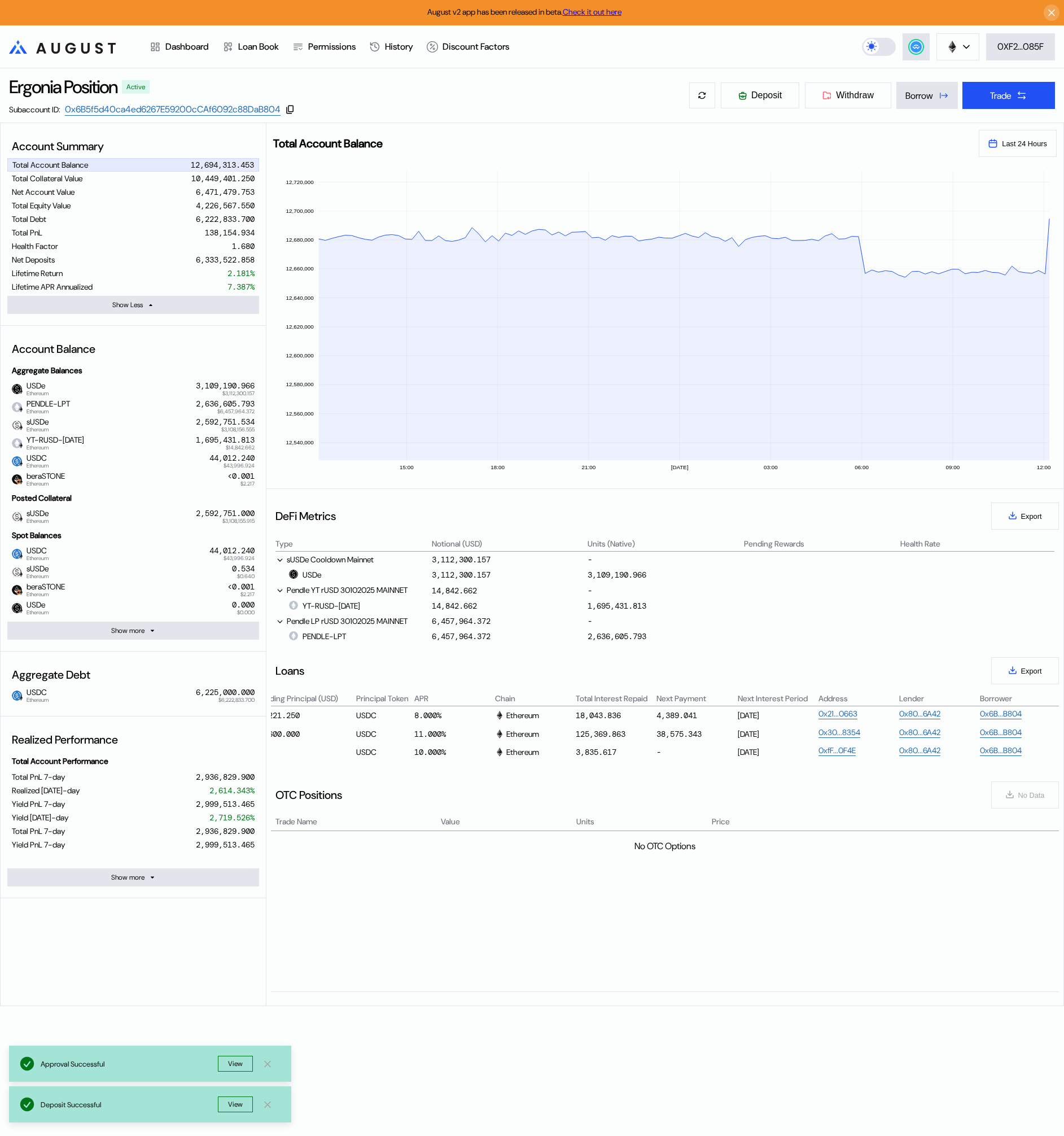
scroll to position [0, 542]
